Goal: Task Accomplishment & Management: Manage account settings

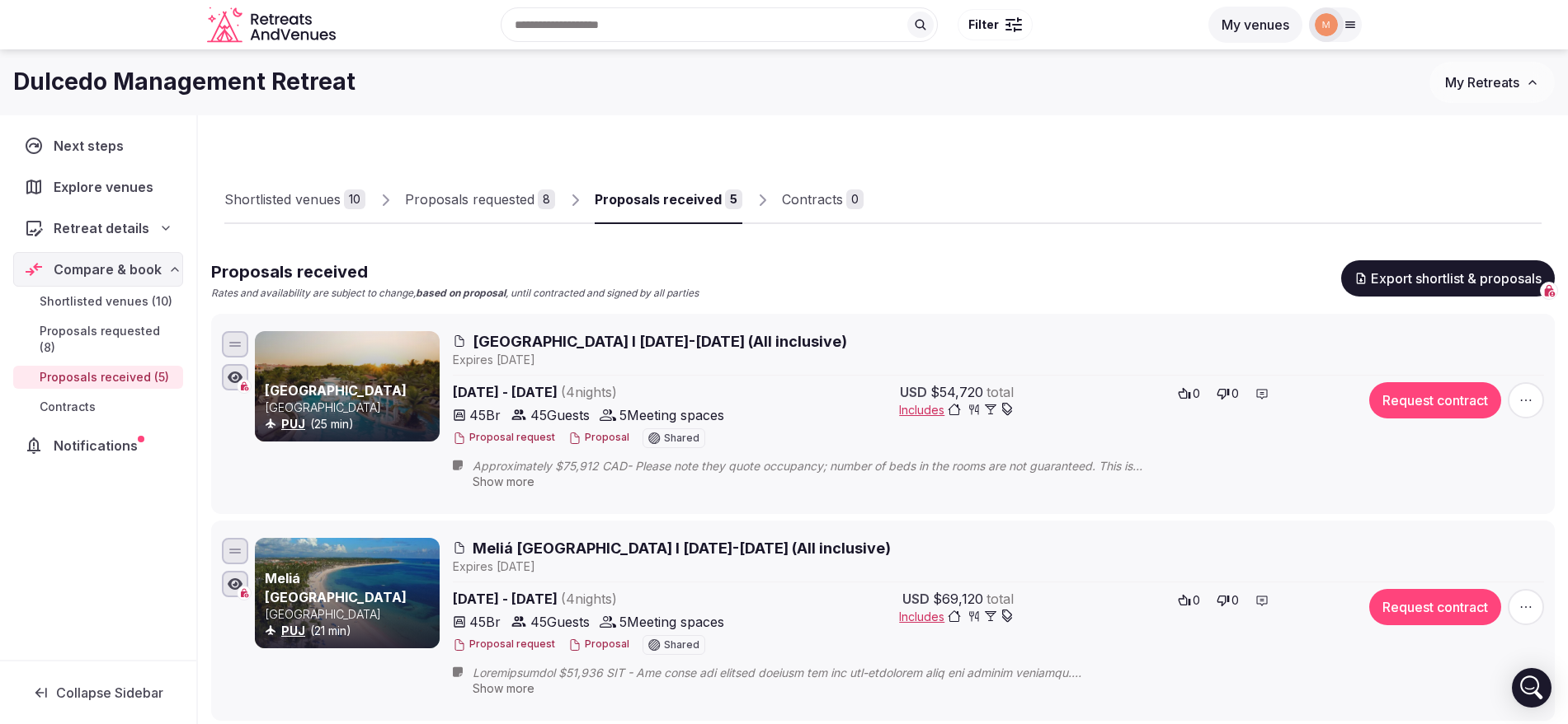
click at [1075, 191] on div "Shortlisted venues 10 Proposals requested 8 Proposals received 5 Contracts 0" at bounding box center [882, 185] width 1317 height 76
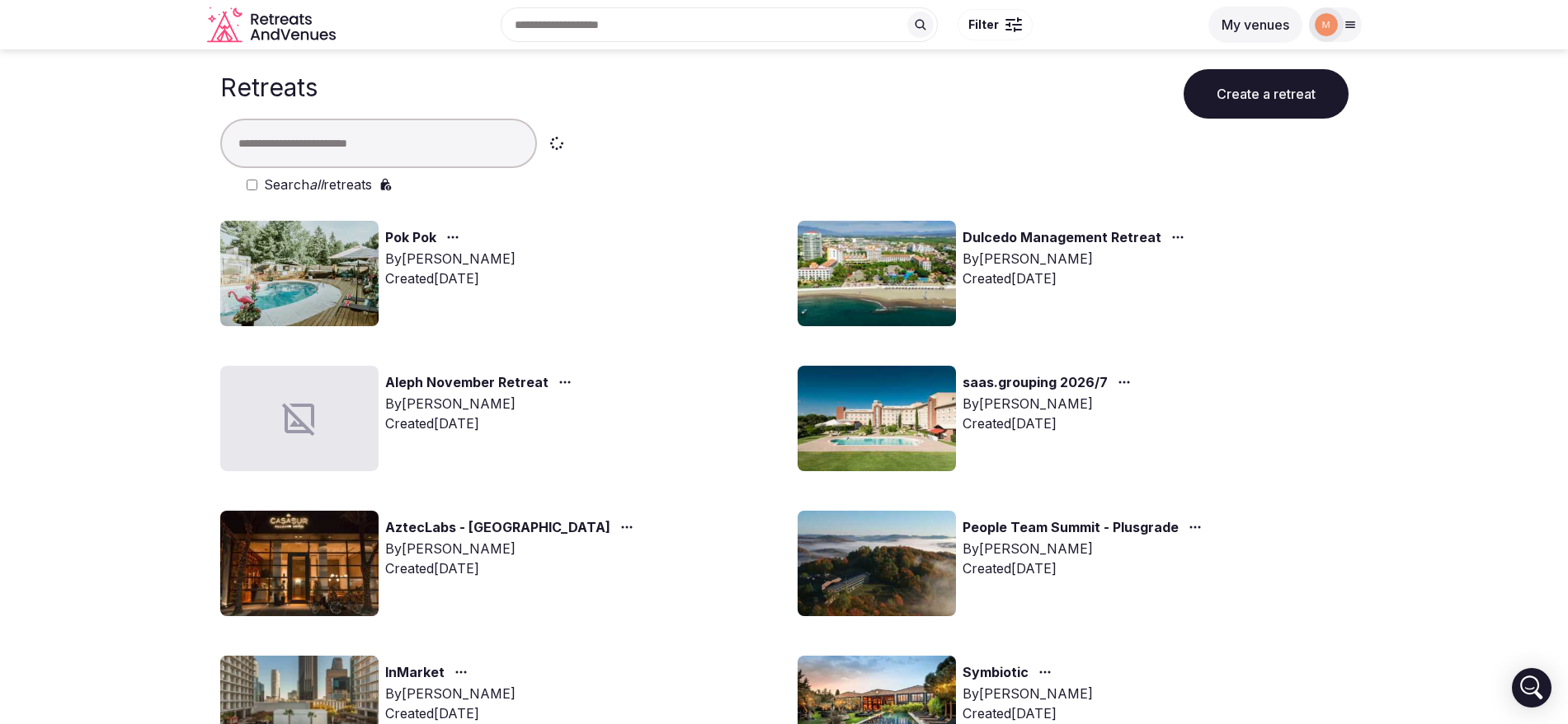
click at [292, 152] on input "text" at bounding box center [379, 143] width 317 height 50
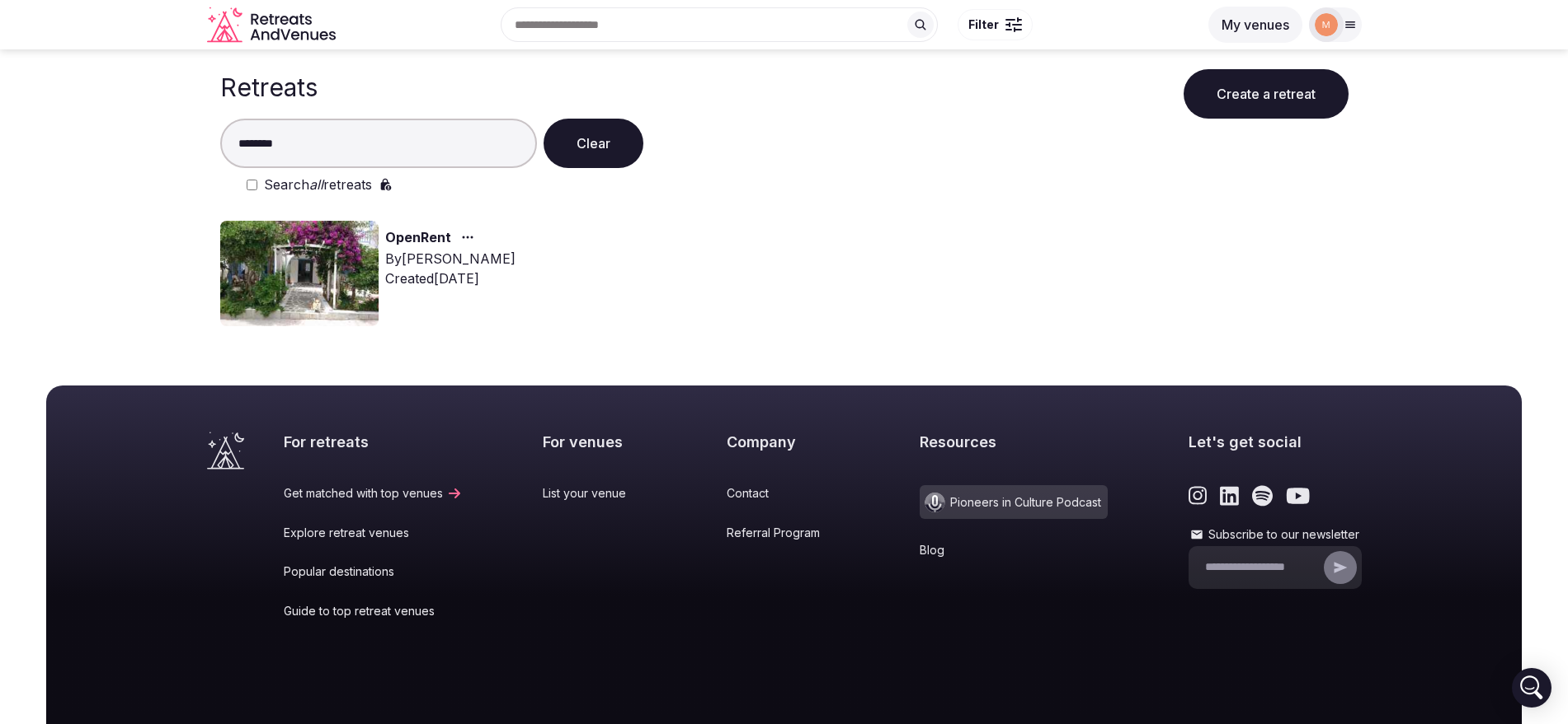
type input "********"
click at [423, 237] on link "OpenRent" at bounding box center [418, 238] width 66 height 22
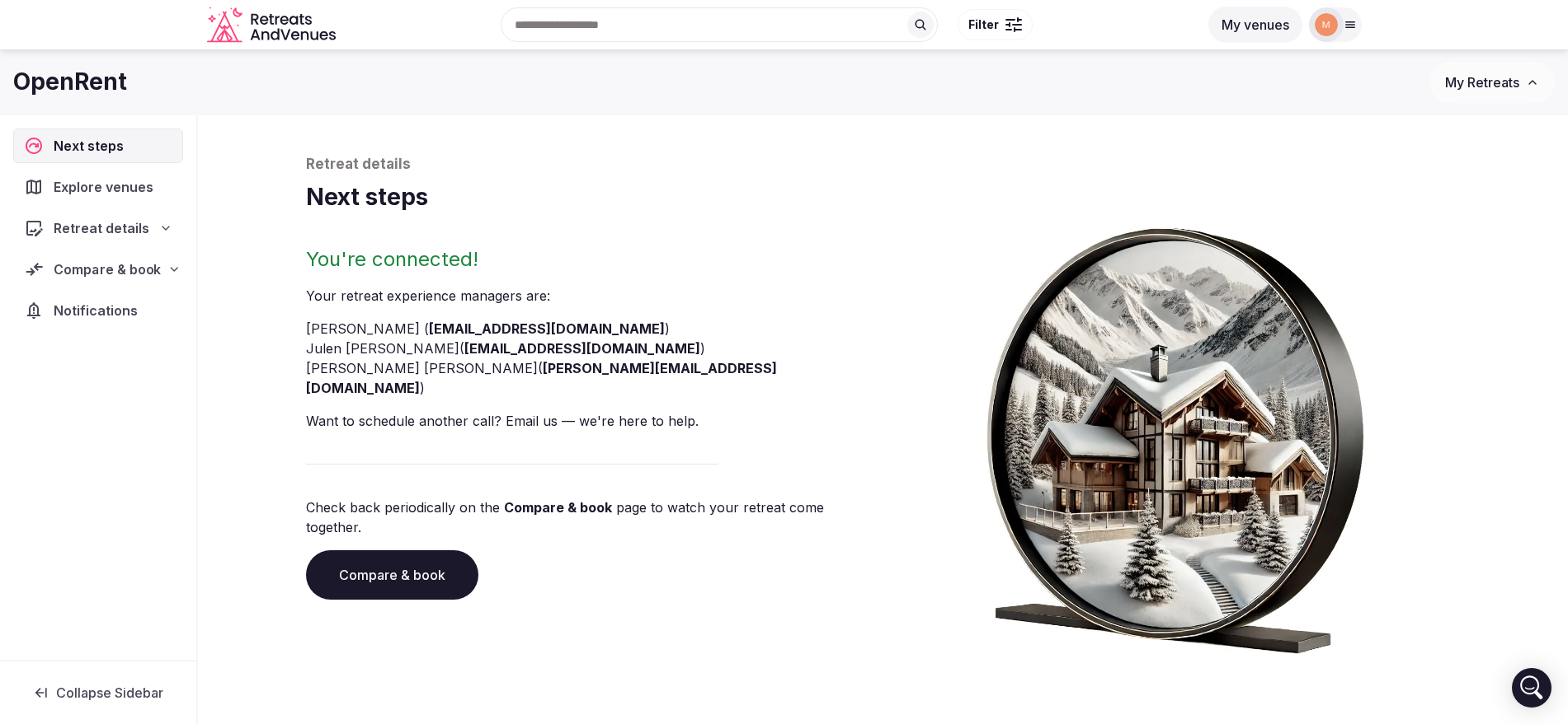
click at [125, 259] on span "Compare & book" at bounding box center [107, 269] width 107 height 20
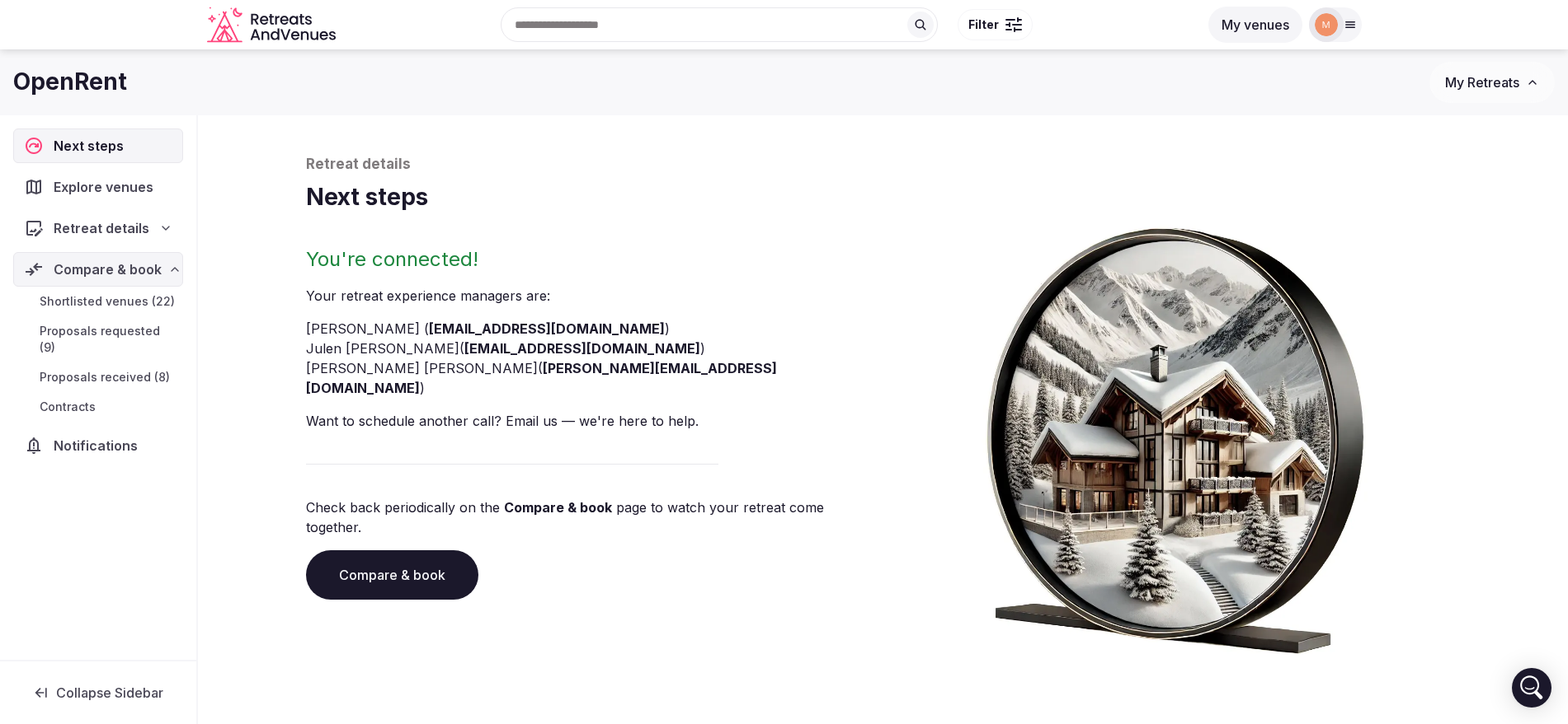
click at [134, 369] on span "Proposals received (8)" at bounding box center [104, 377] width 130 height 17
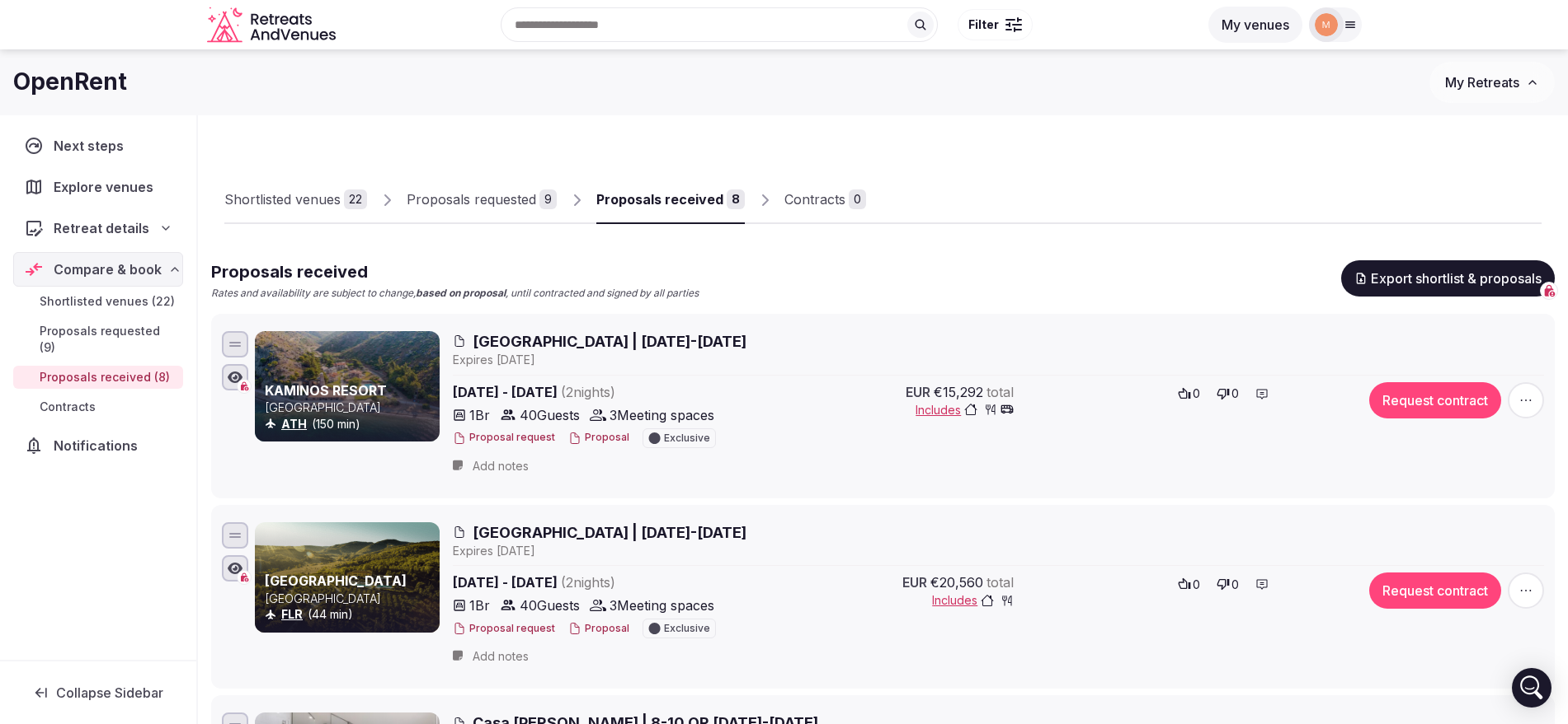
click at [494, 196] on div "Proposals requested" at bounding box center [471, 199] width 129 height 20
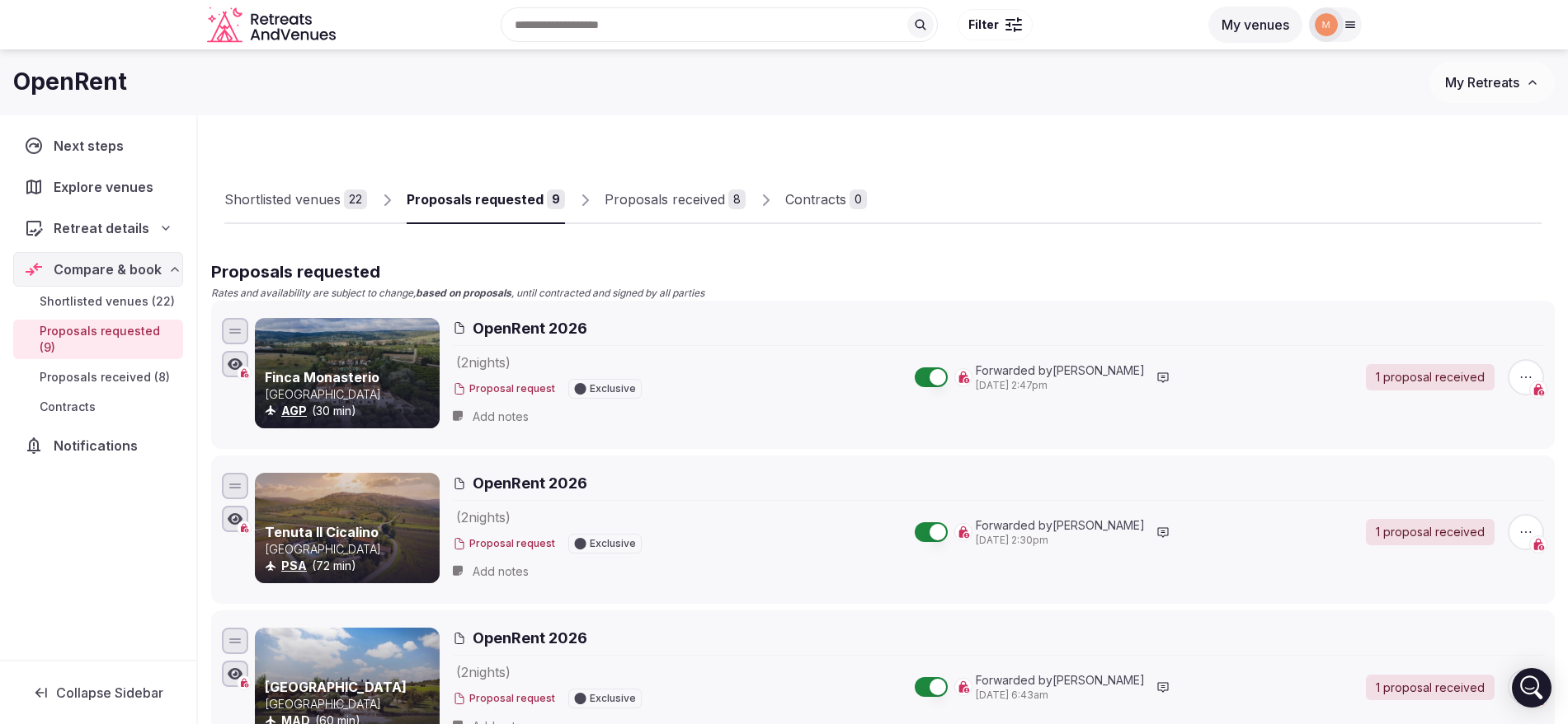
click at [1334, 14] on div at bounding box center [1326, 24] width 23 height 23
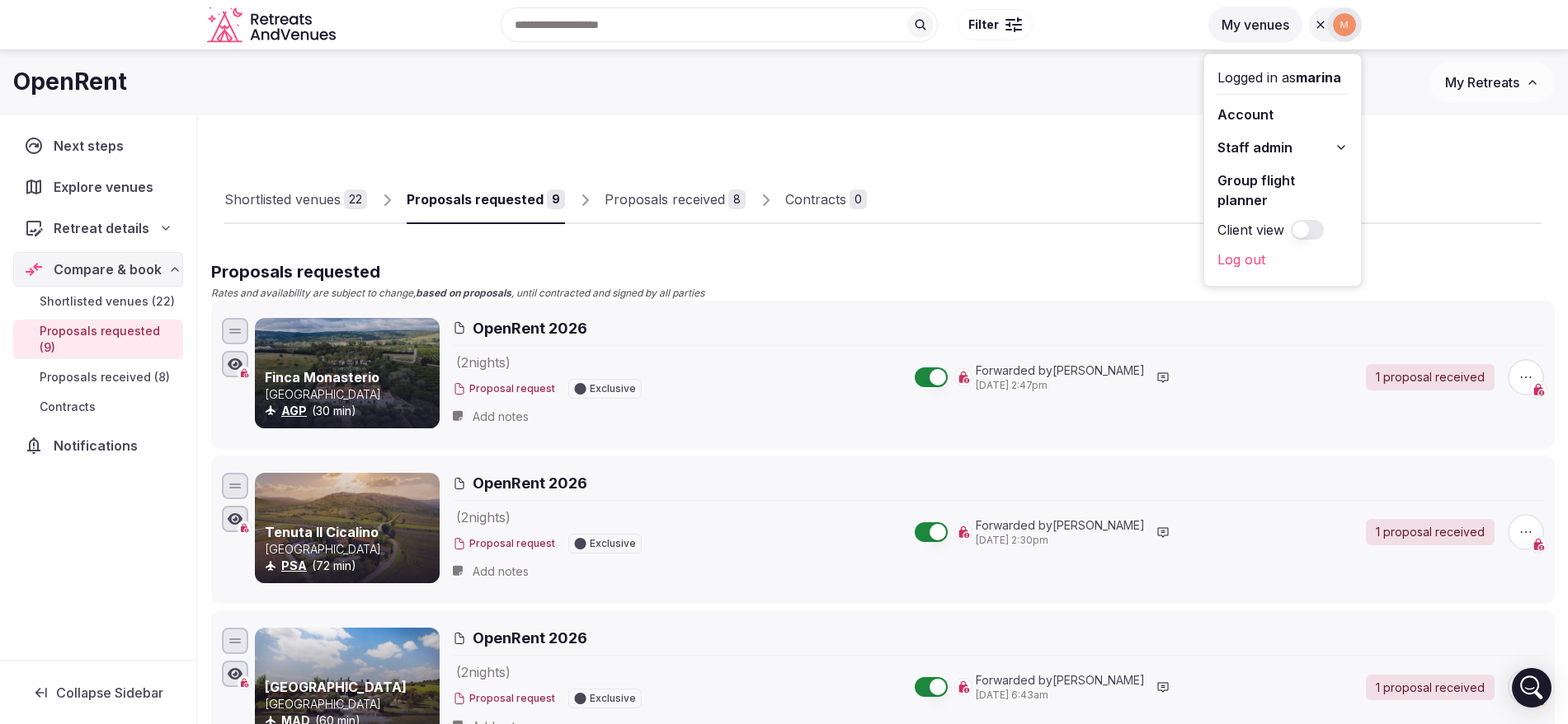
click at [1302, 141] on button "Staff admin" at bounding box center [1282, 147] width 130 height 26
click at [1284, 232] on link "Retreats" at bounding box center [1282, 236] width 130 height 26
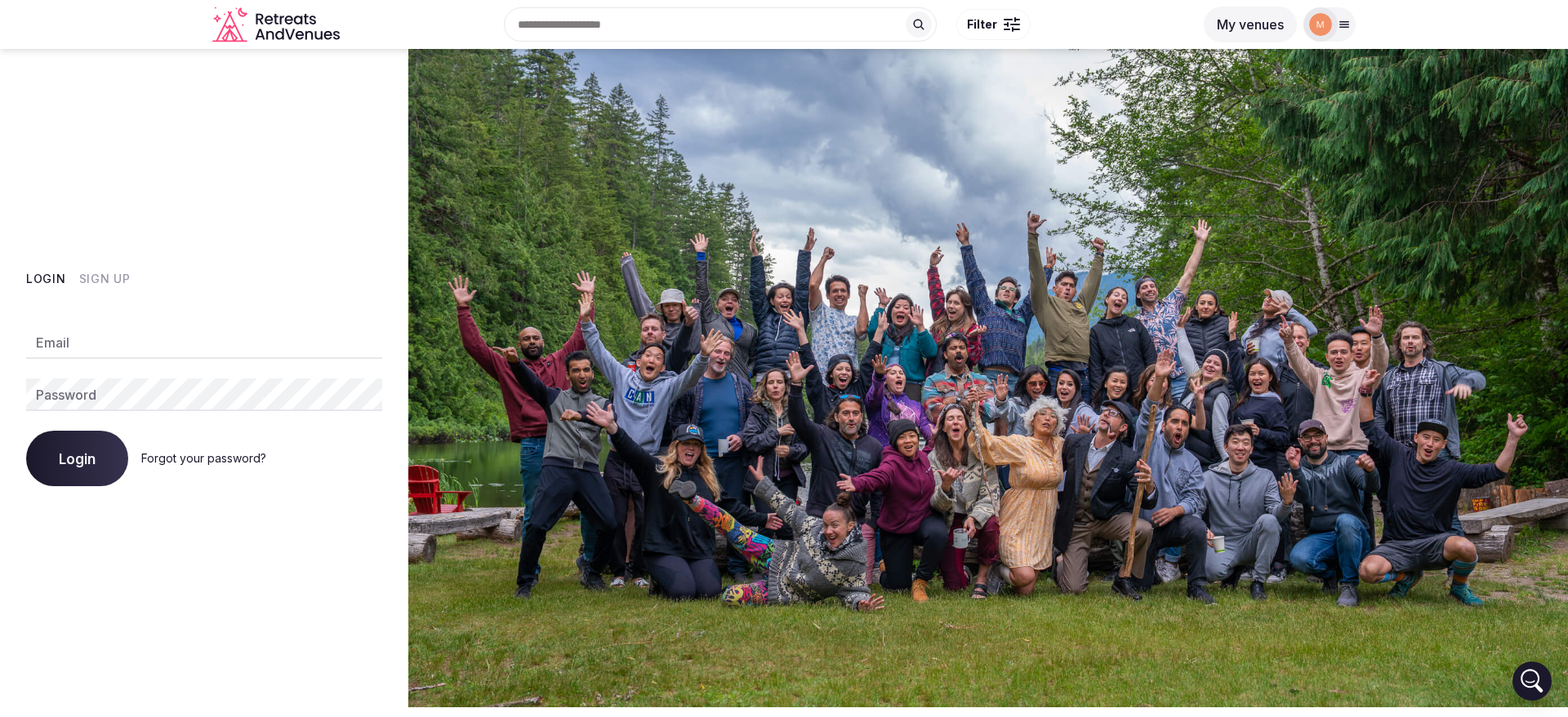
type input "**********"
click at [46, 445] on button "Login" at bounding box center [77, 459] width 102 height 56
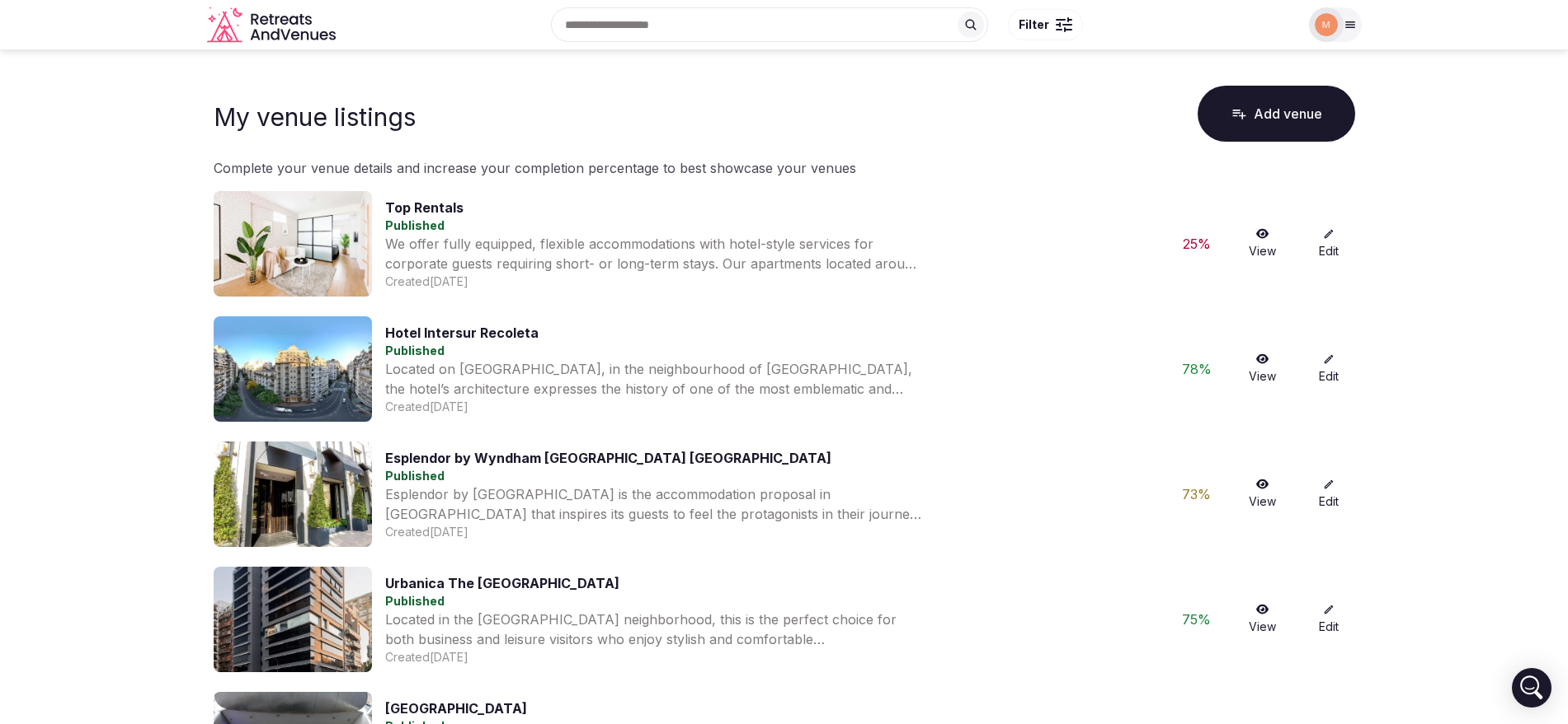
click at [1349, 17] on div at bounding box center [1335, 24] width 52 height 35
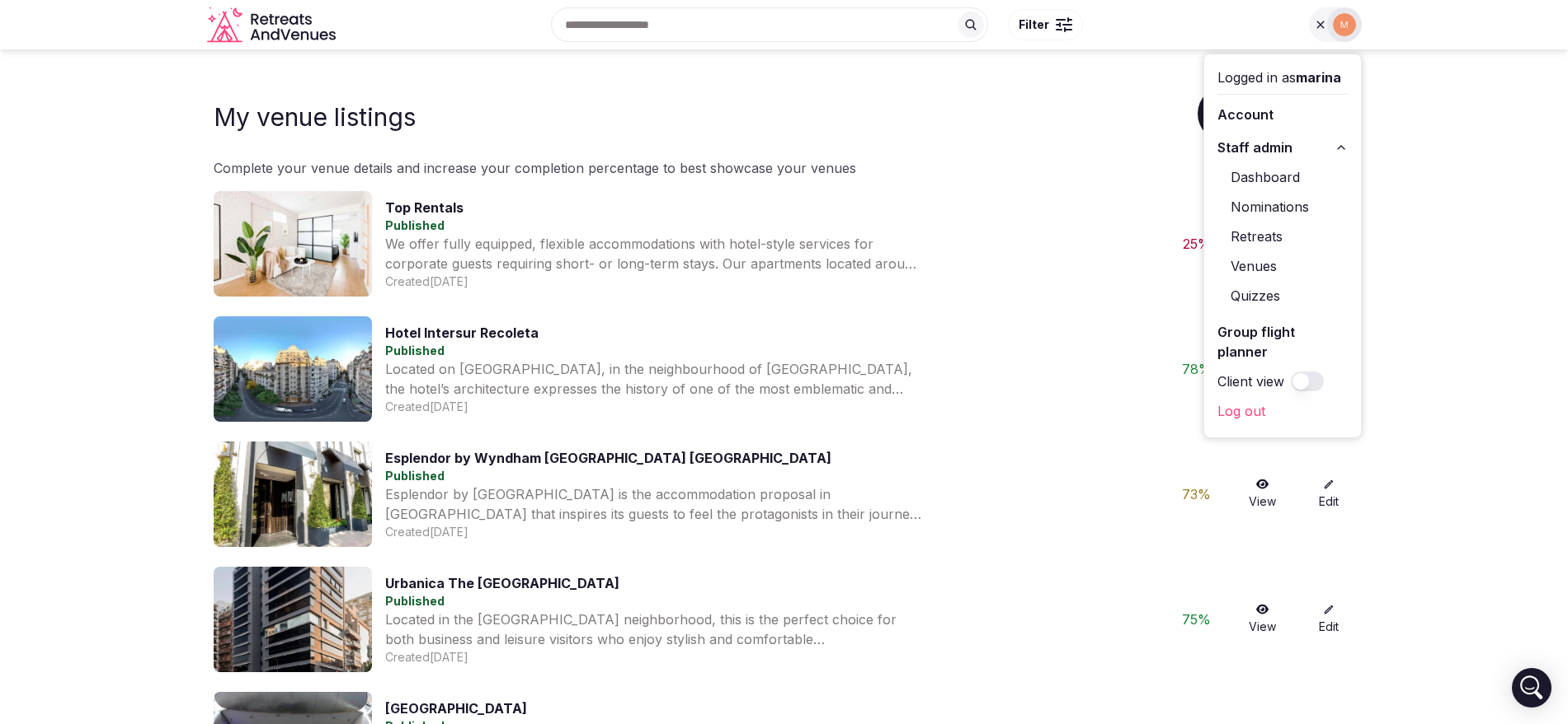
click at [1270, 236] on link "Retreats" at bounding box center [1282, 236] width 130 height 26
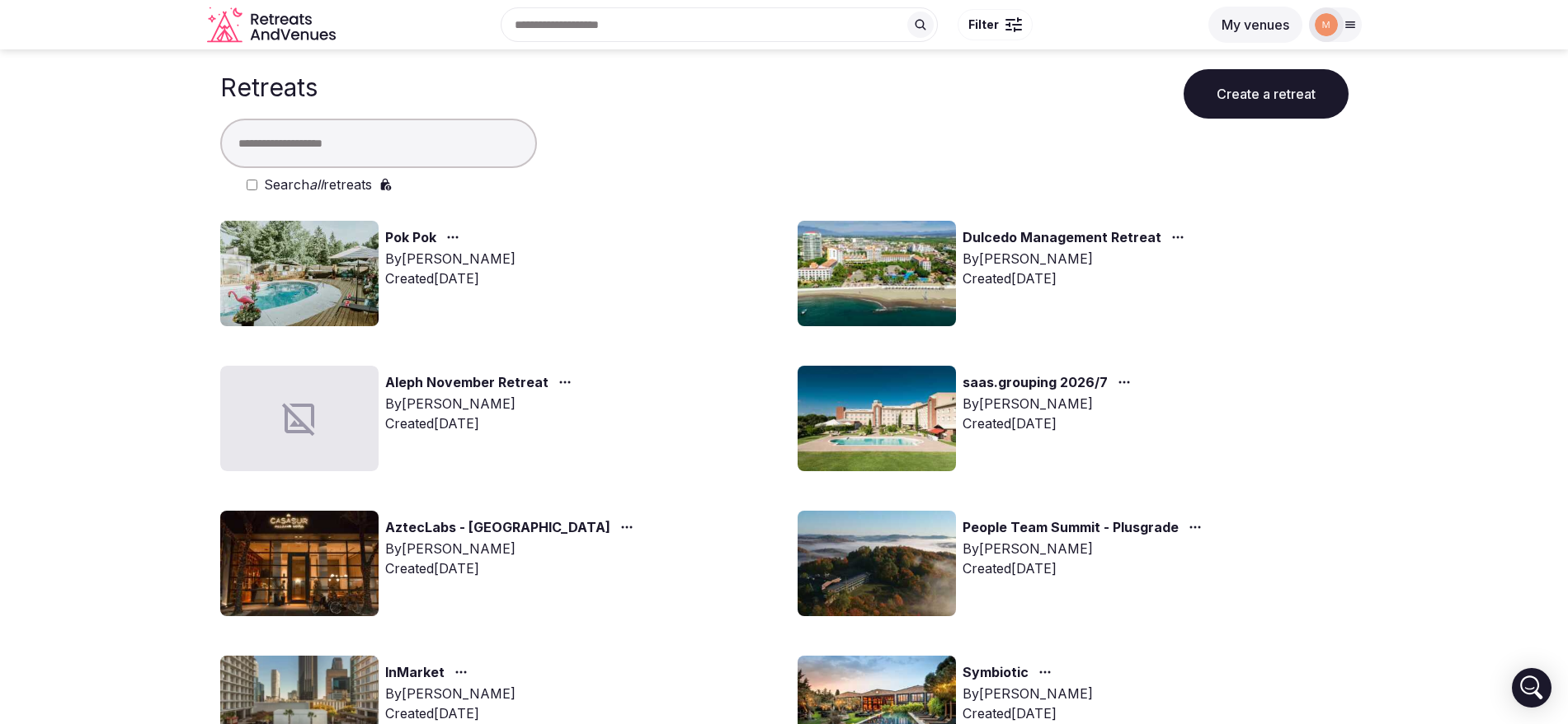
click at [1134, 234] on link "Dulcedo Management Retreat" at bounding box center [1062, 238] width 199 height 22
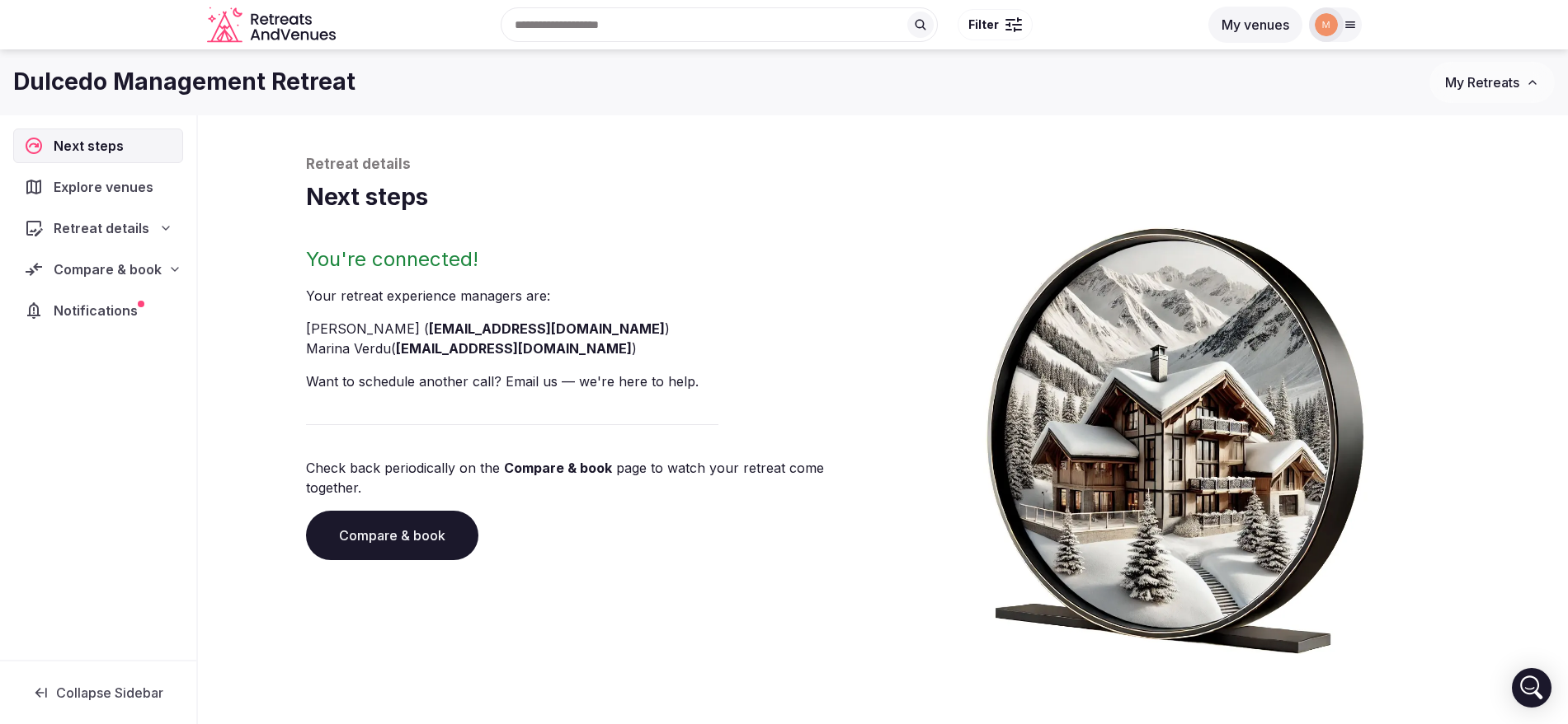
click at [103, 263] on span "Compare & book" at bounding box center [107, 269] width 108 height 20
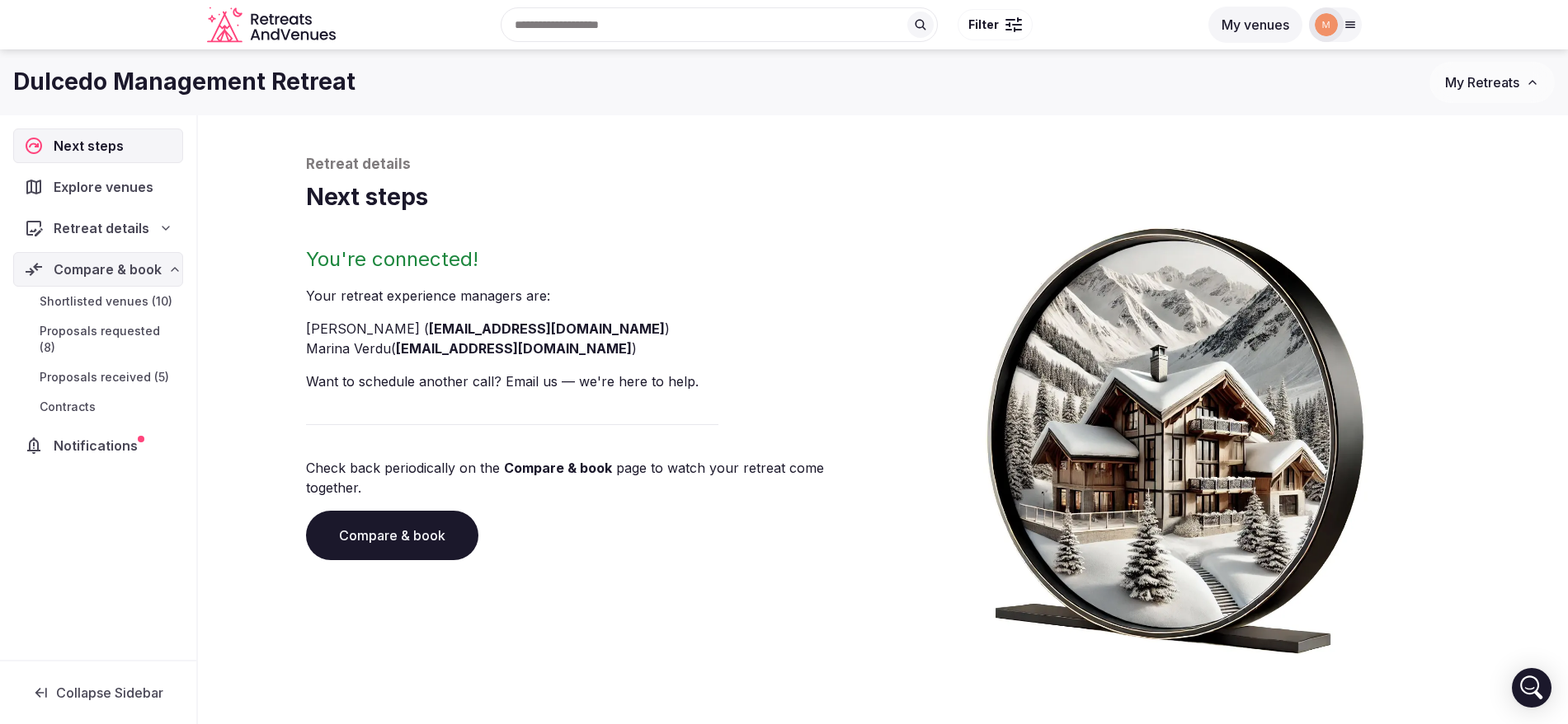
click at [113, 369] on span "Proposals received (5)" at bounding box center [104, 377] width 129 height 17
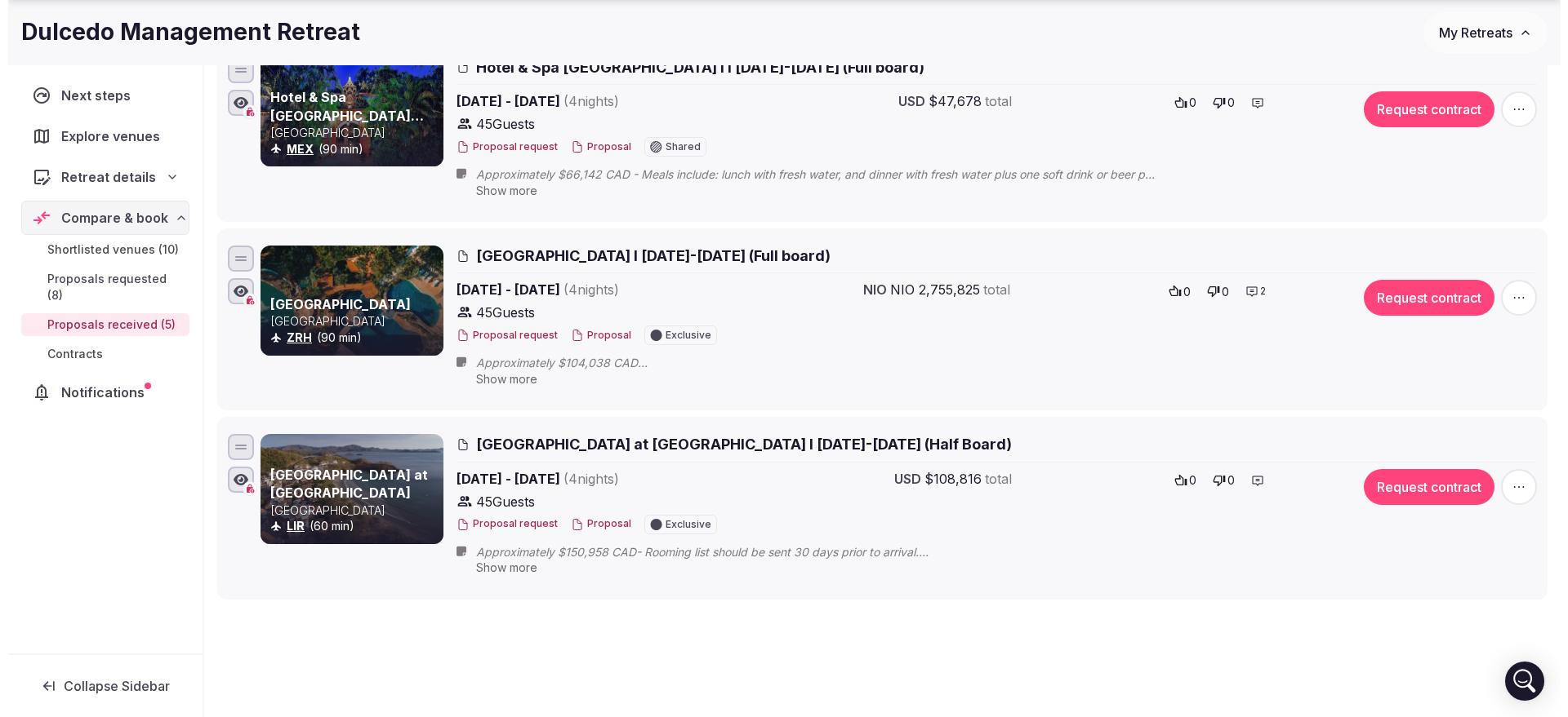
scroll to position [690, 0]
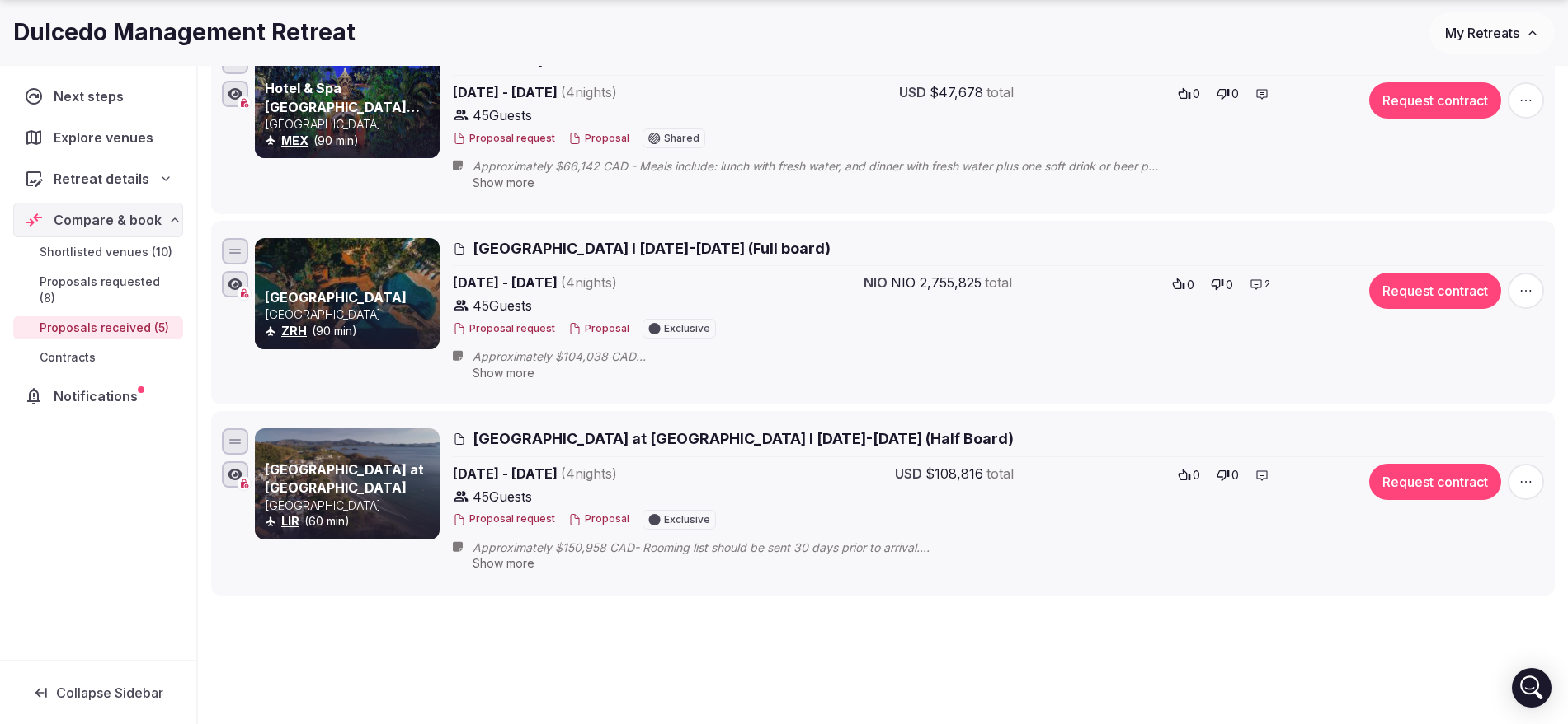
click at [597, 326] on button "Proposal" at bounding box center [598, 329] width 61 height 14
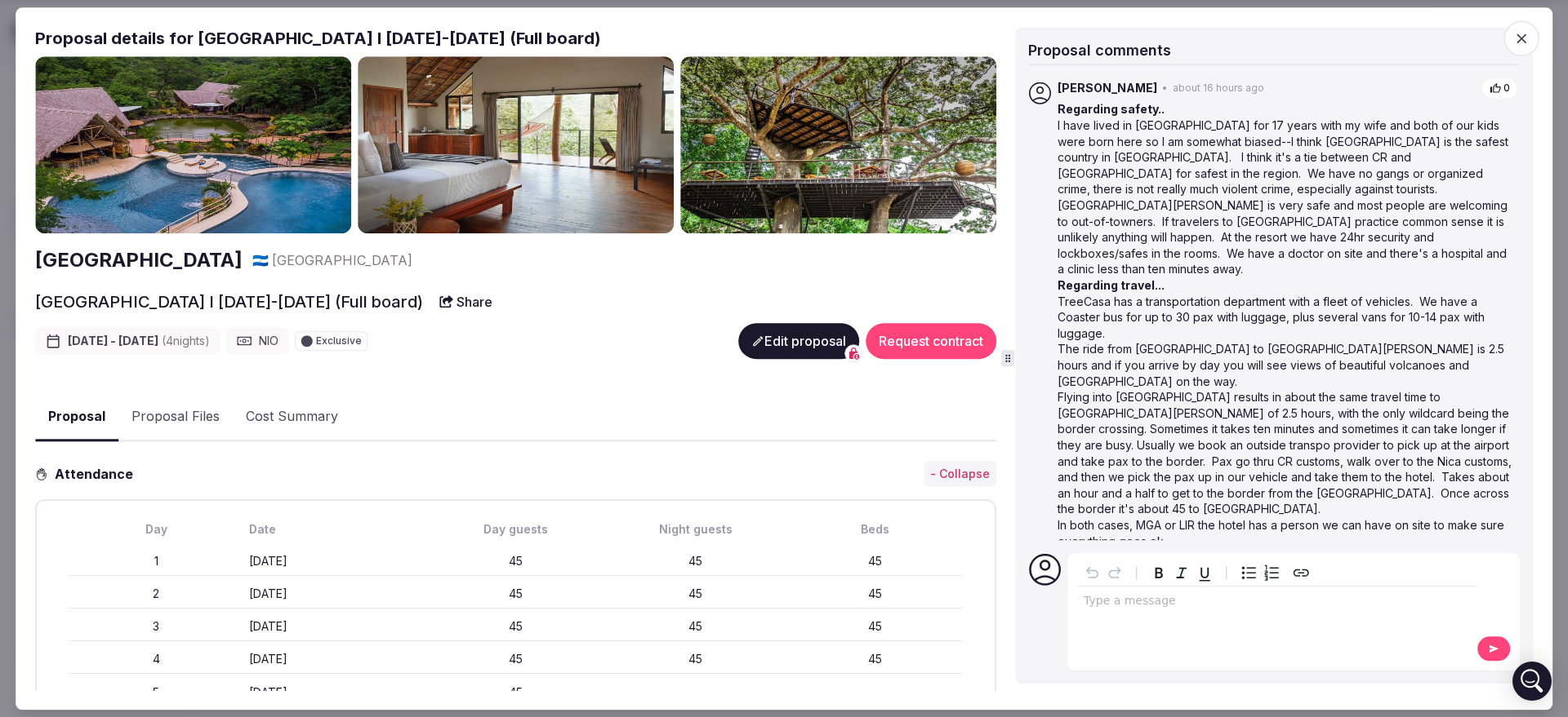
click at [761, 345] on button "Edit proposal" at bounding box center [798, 340] width 121 height 36
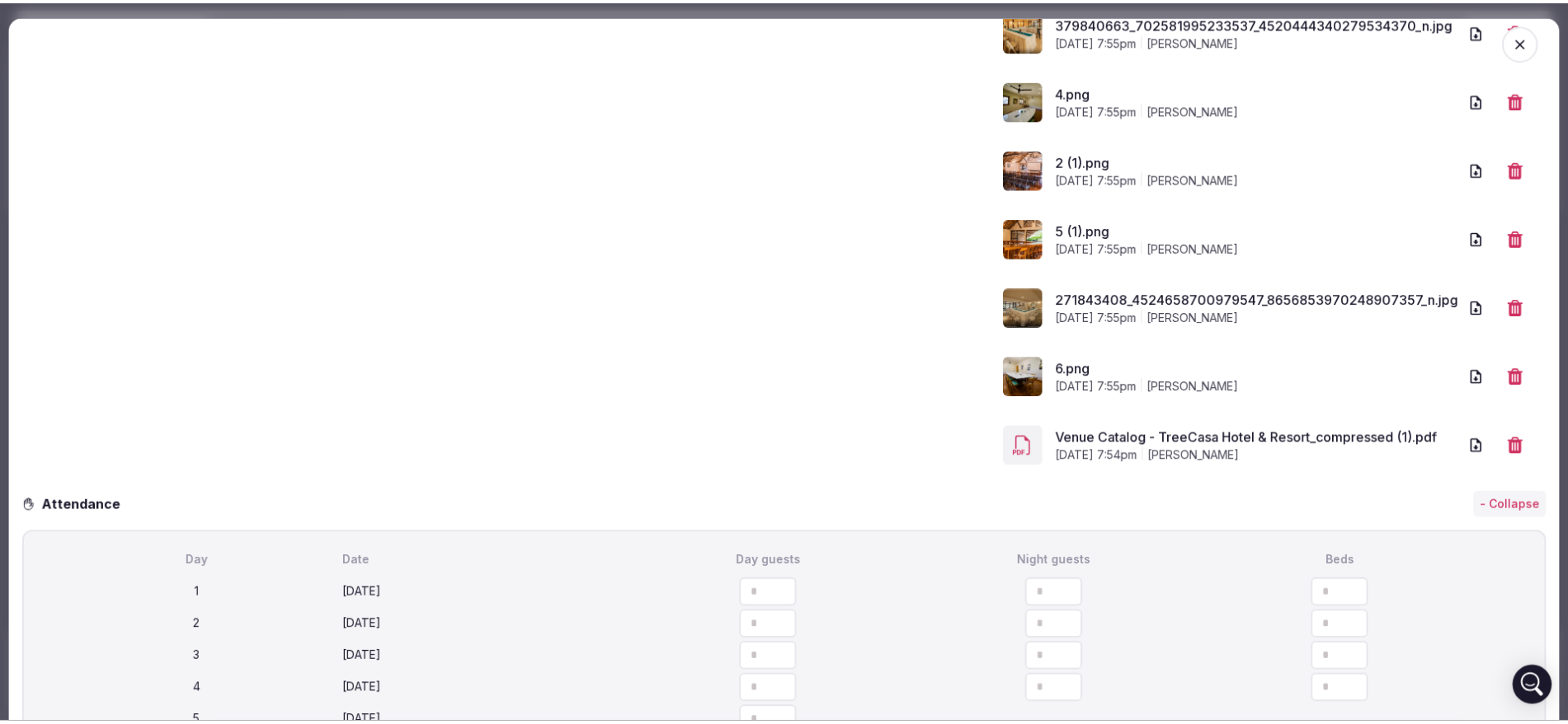
scroll to position [0, 0]
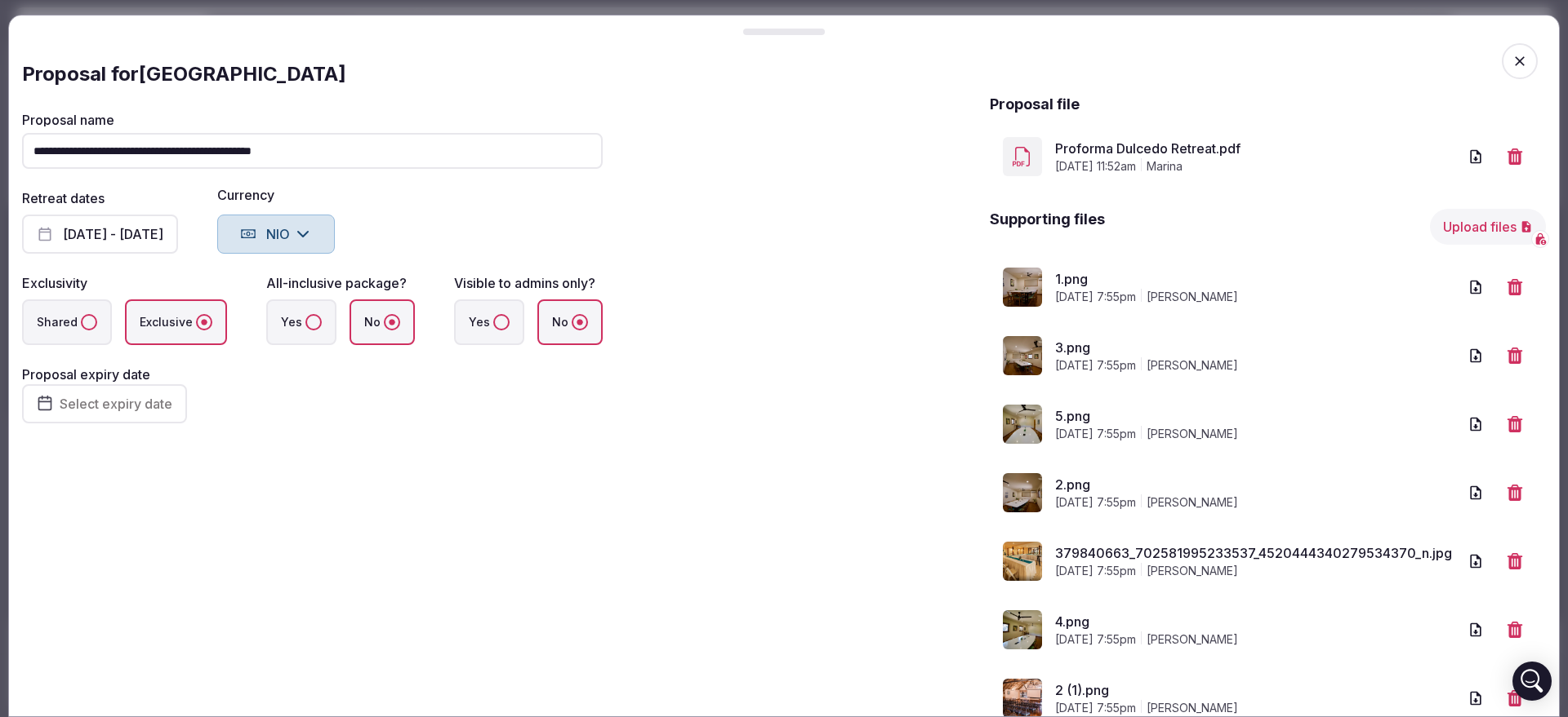
click at [1514, 58] on icon "button" at bounding box center [1519, 61] width 10 height 10
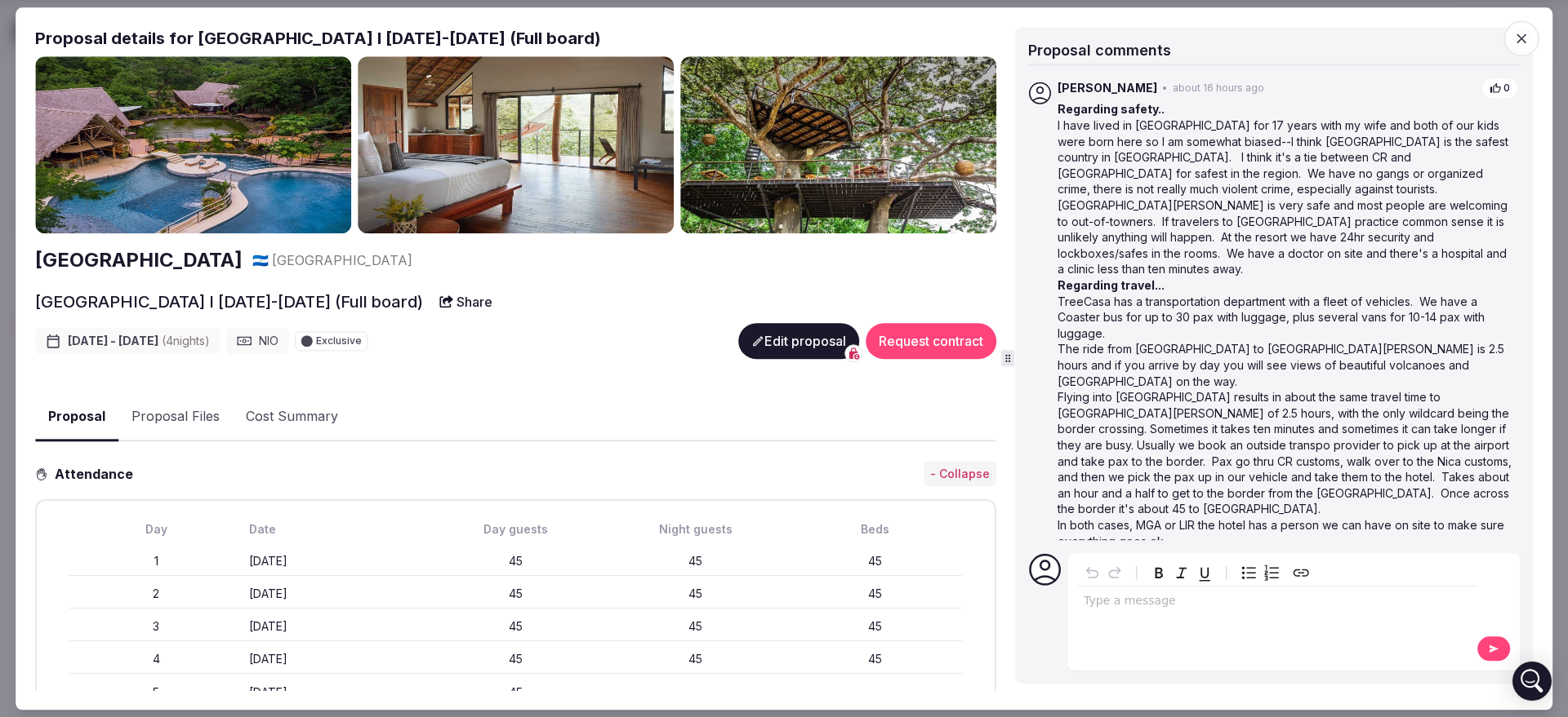
click at [1521, 26] on span "button" at bounding box center [1521, 38] width 36 height 36
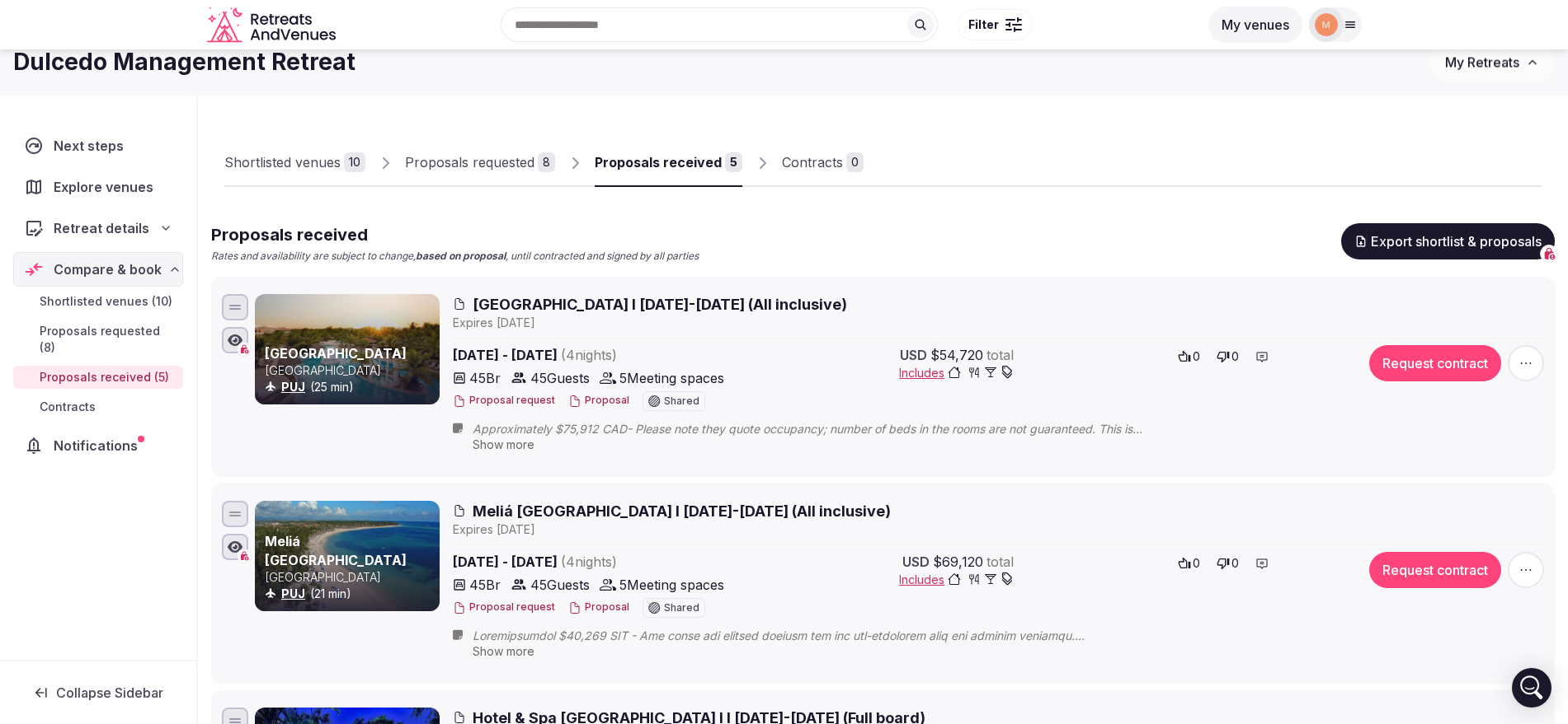
scroll to position [24, 0]
